Goal: Task Accomplishment & Management: Use online tool/utility

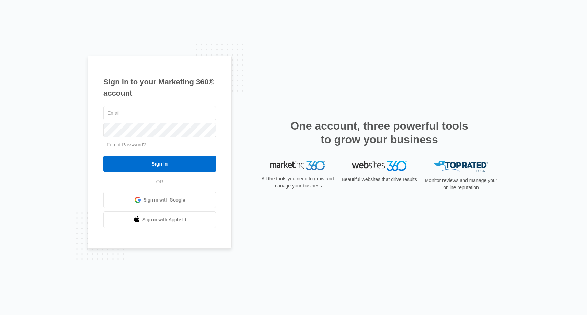
type input "djssouthern@gmail.com"
click at [160, 164] on input "Sign In" at bounding box center [159, 164] width 113 height 16
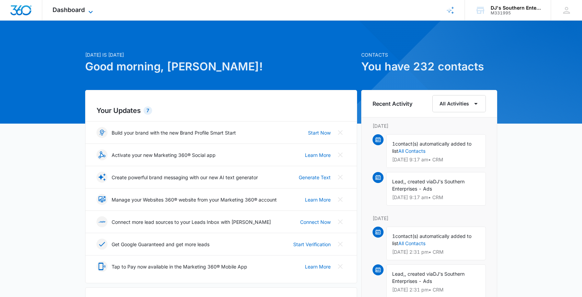
click at [93, 12] on icon at bounding box center [91, 12] width 8 height 8
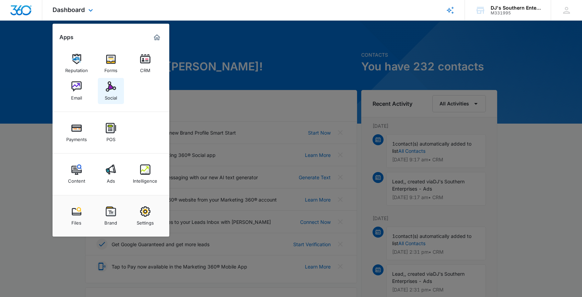
click at [110, 92] on div "Social" at bounding box center [111, 96] width 12 height 9
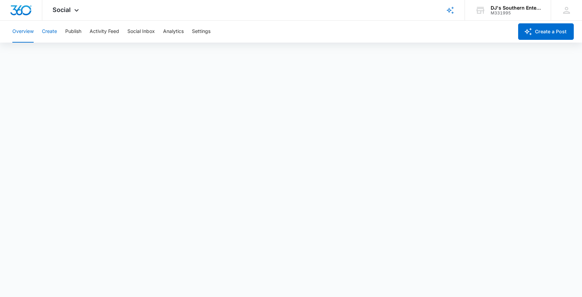
click at [53, 32] on button "Create" at bounding box center [49, 32] width 15 height 22
click at [149, 31] on button "Social Inbox" at bounding box center [140, 32] width 27 height 22
click at [77, 11] on icon at bounding box center [76, 12] width 8 height 8
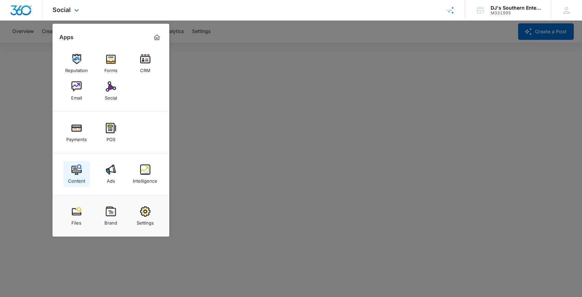
click at [78, 174] on img at bounding box center [76, 169] width 10 height 10
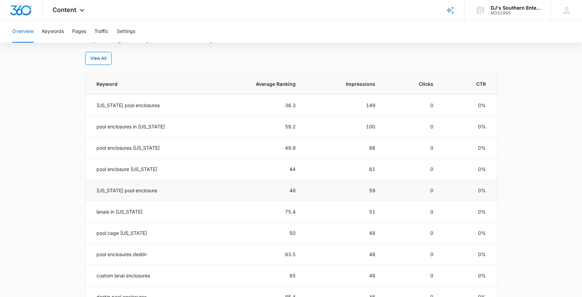
scroll to position [433, 0]
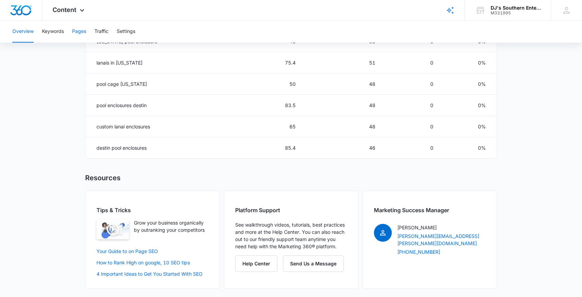
click at [80, 33] on button "Pages" at bounding box center [79, 32] width 14 height 22
